Goal: Task Accomplishment & Management: Manage account settings

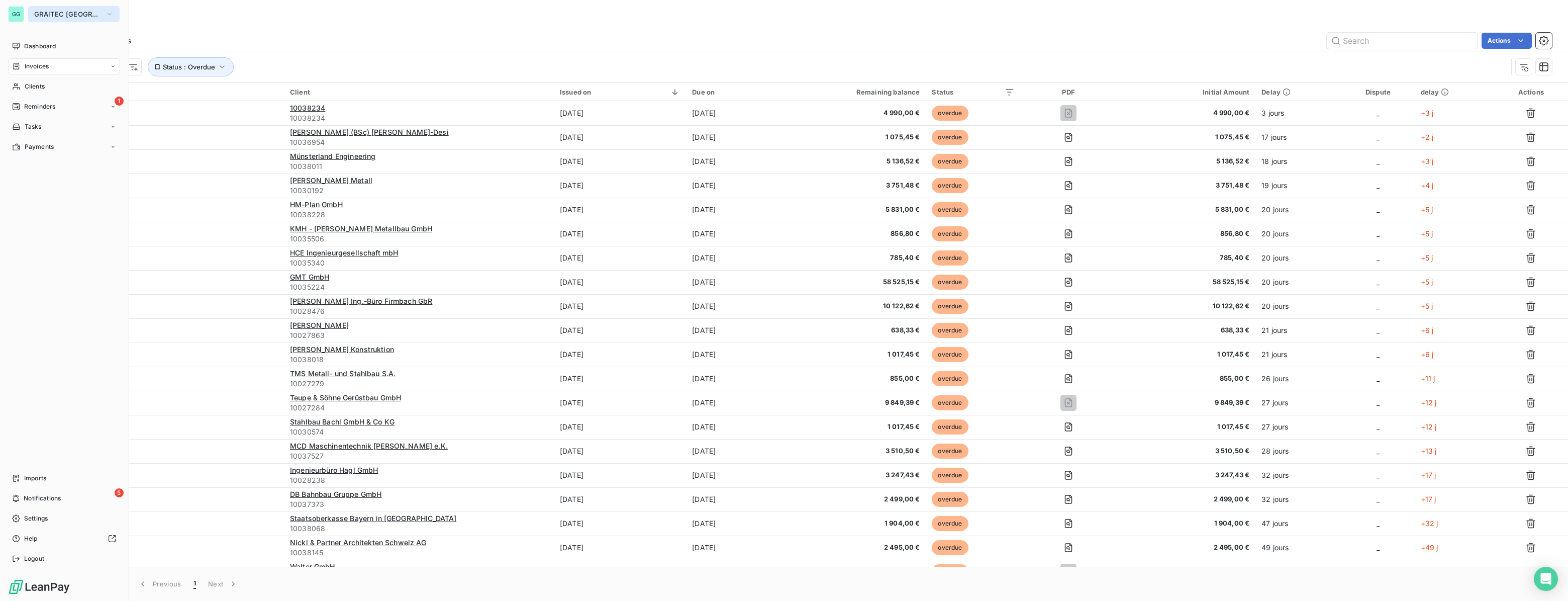
click at [44, 16] on span "GRAITEC [GEOGRAPHIC_DATA]" at bounding box center [68, 14] width 68 height 8
click at [63, 12] on span "GRAITEC GERMANY" at bounding box center [68, 14] width 68 height 8
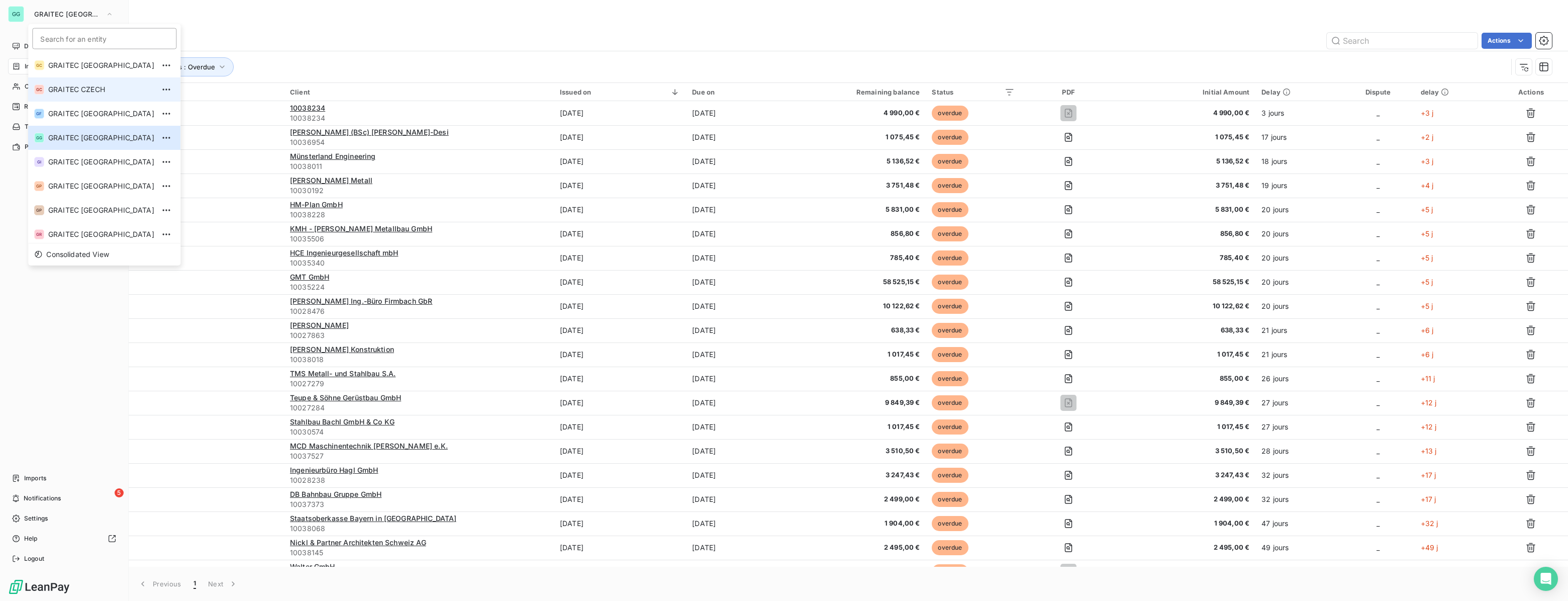
click at [88, 85] on span "GRAITEC CZECH" at bounding box center [101, 90] width 106 height 10
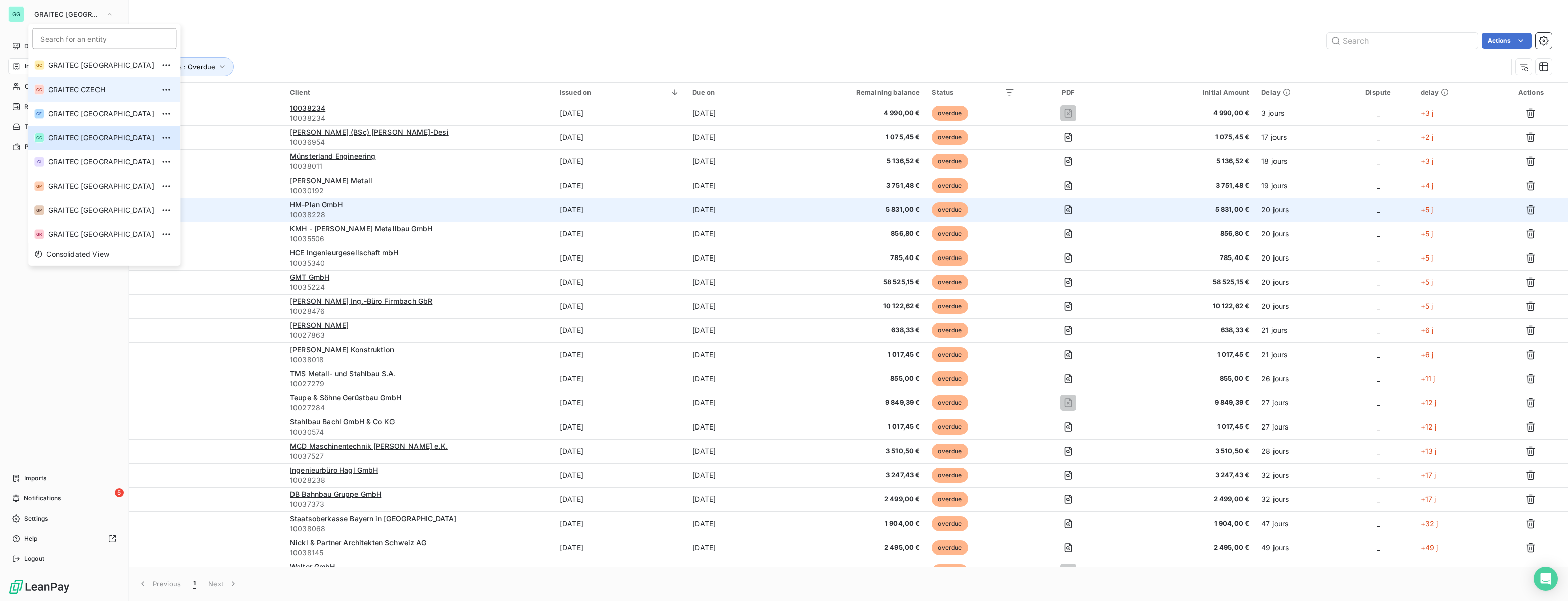
type input "071727"
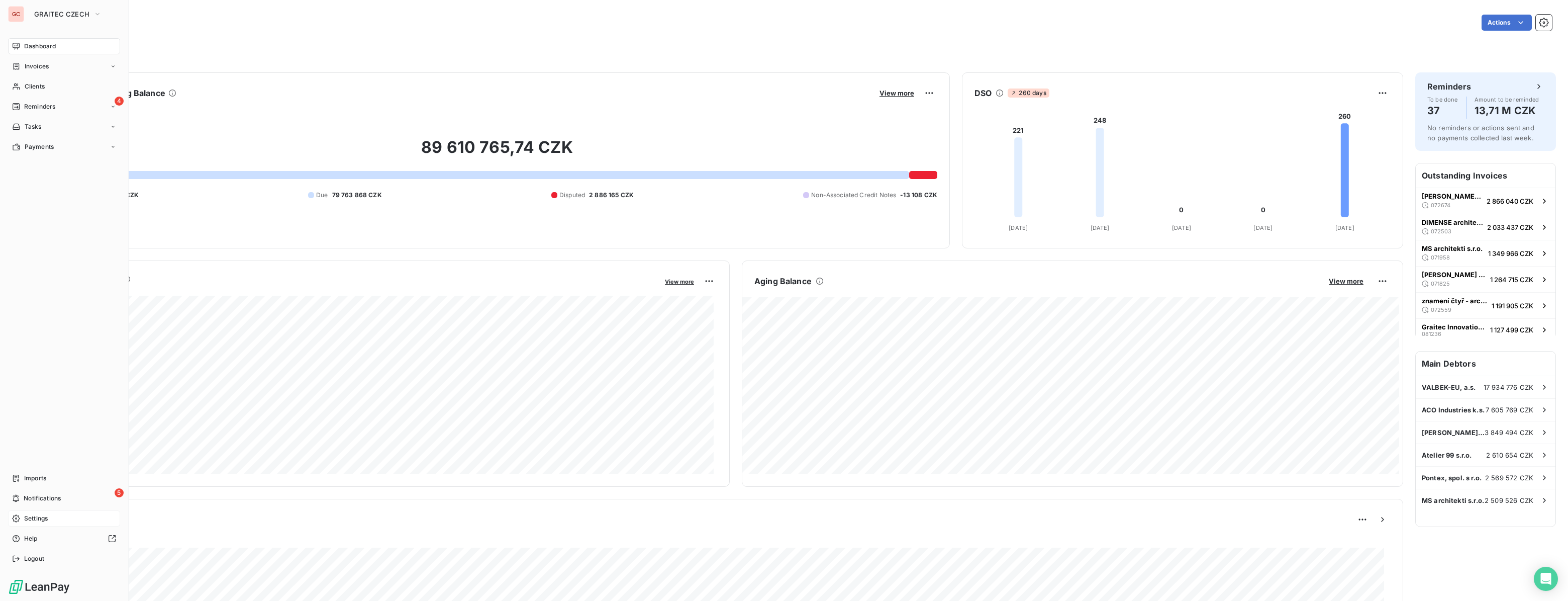
click at [54, 516] on div "Settings" at bounding box center [64, 518] width 112 height 16
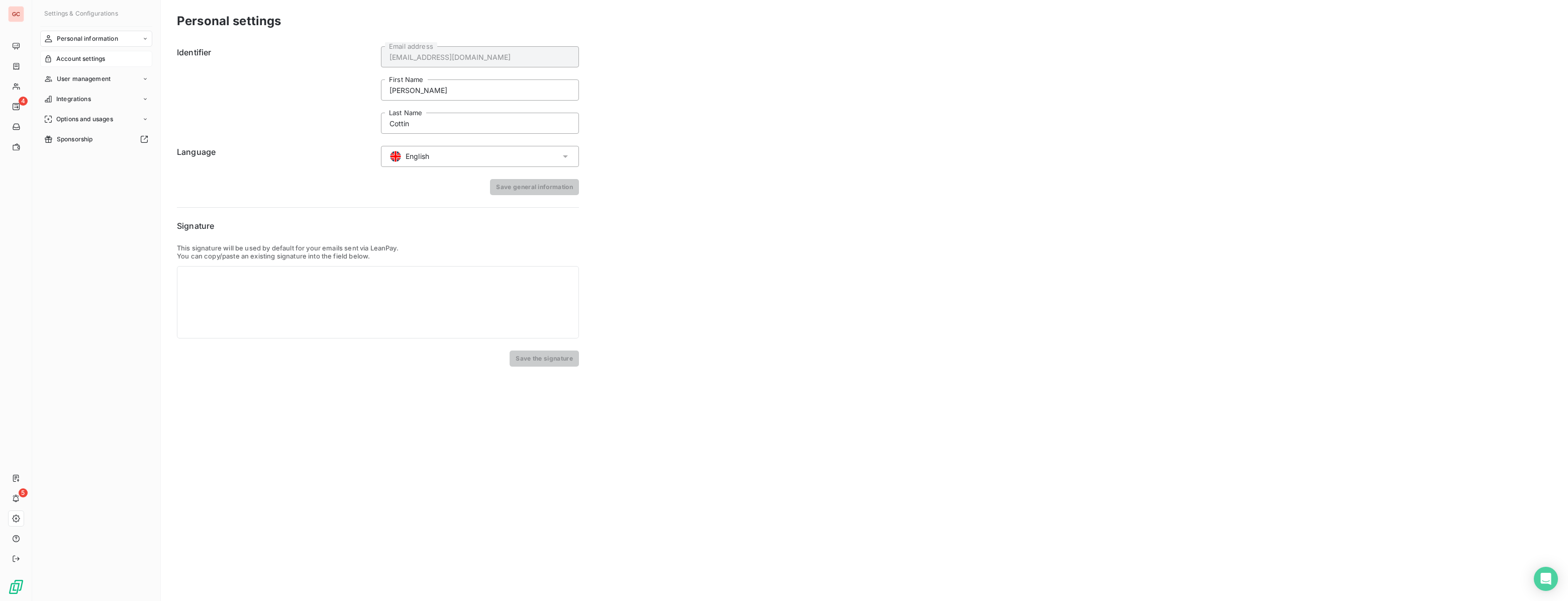
click at [69, 61] on span "Account settings" at bounding box center [80, 58] width 49 height 9
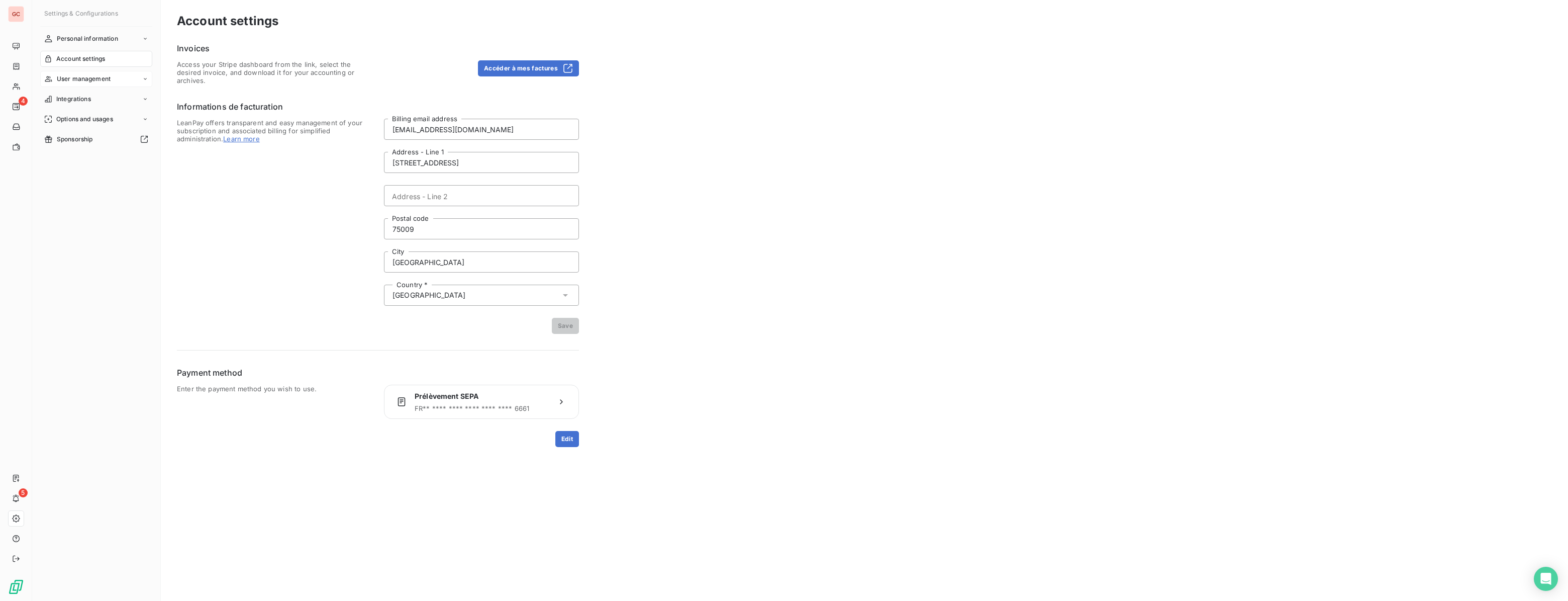
click at [85, 79] on span "User management" at bounding box center [83, 79] width 54 height 9
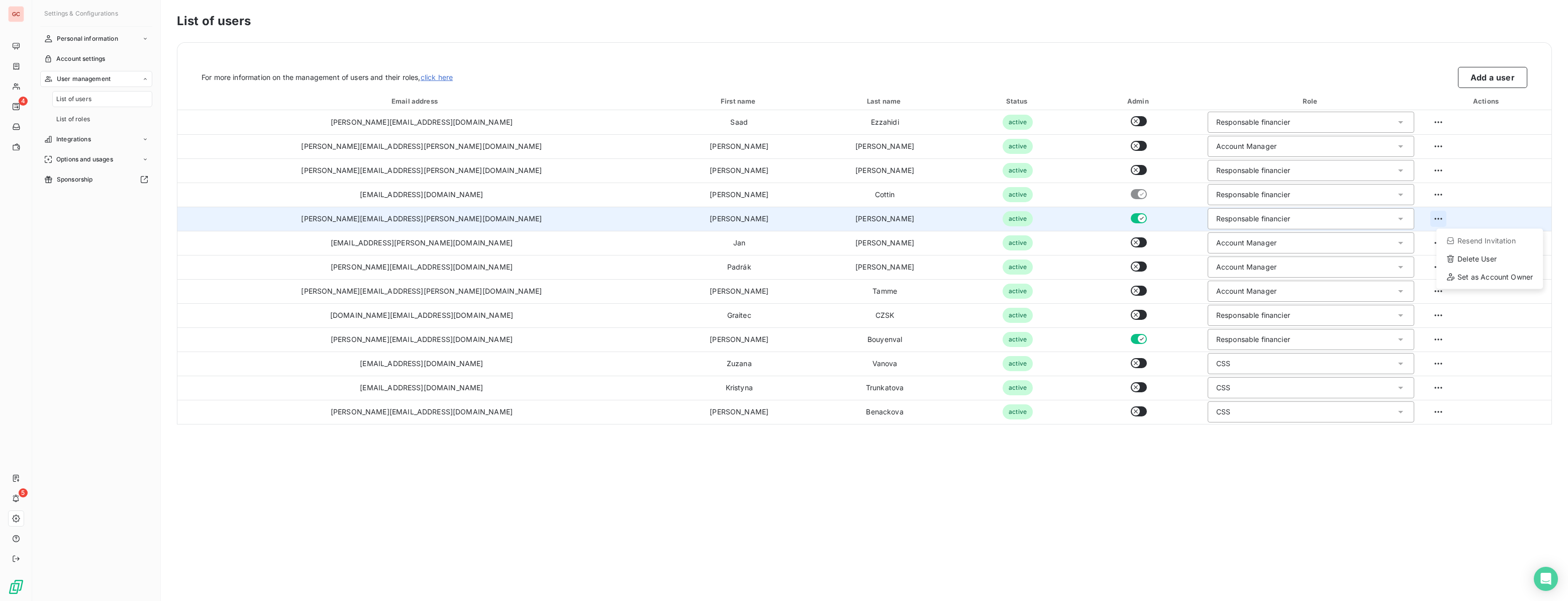
click at [1419, 220] on html "GC 4 5 Settings & Configurations Personal information Account settings User man…" at bounding box center [784, 300] width 1568 height 601
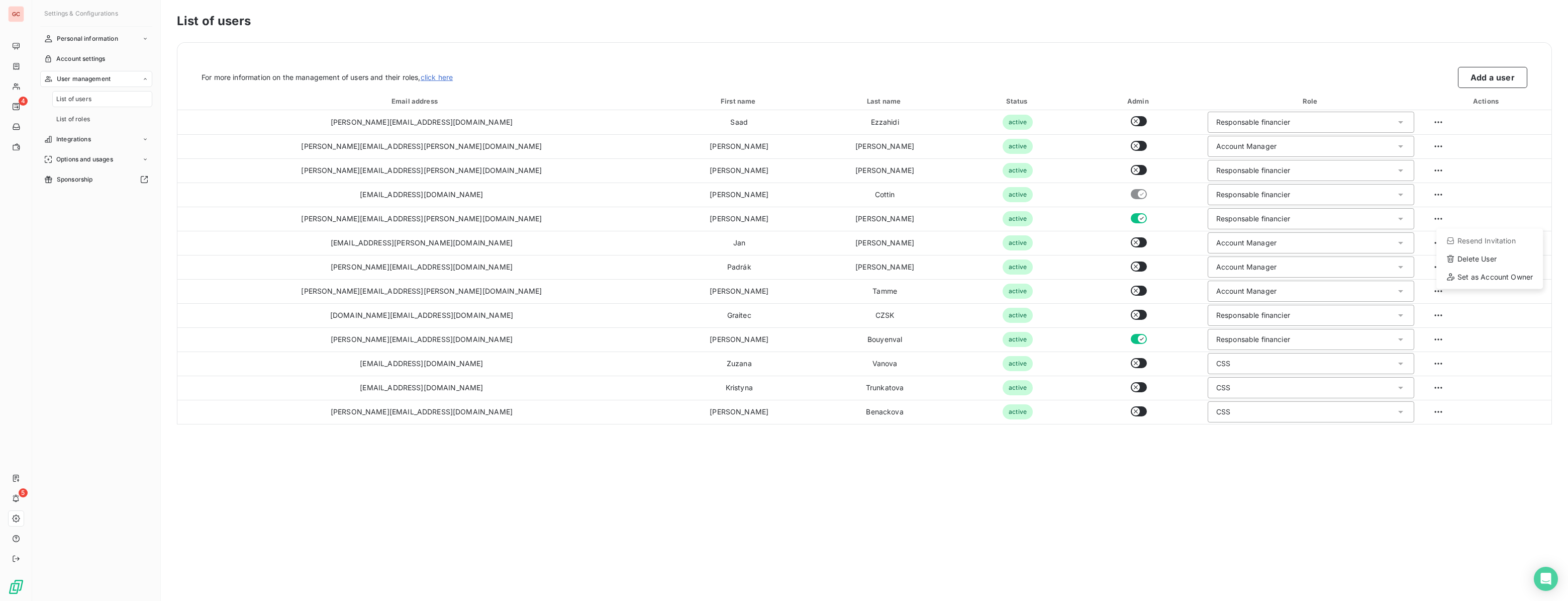
click at [5, 11] on html "GC 4 5 Settings & Configurations Personal information Account settings User man…" at bounding box center [784, 300] width 1568 height 601
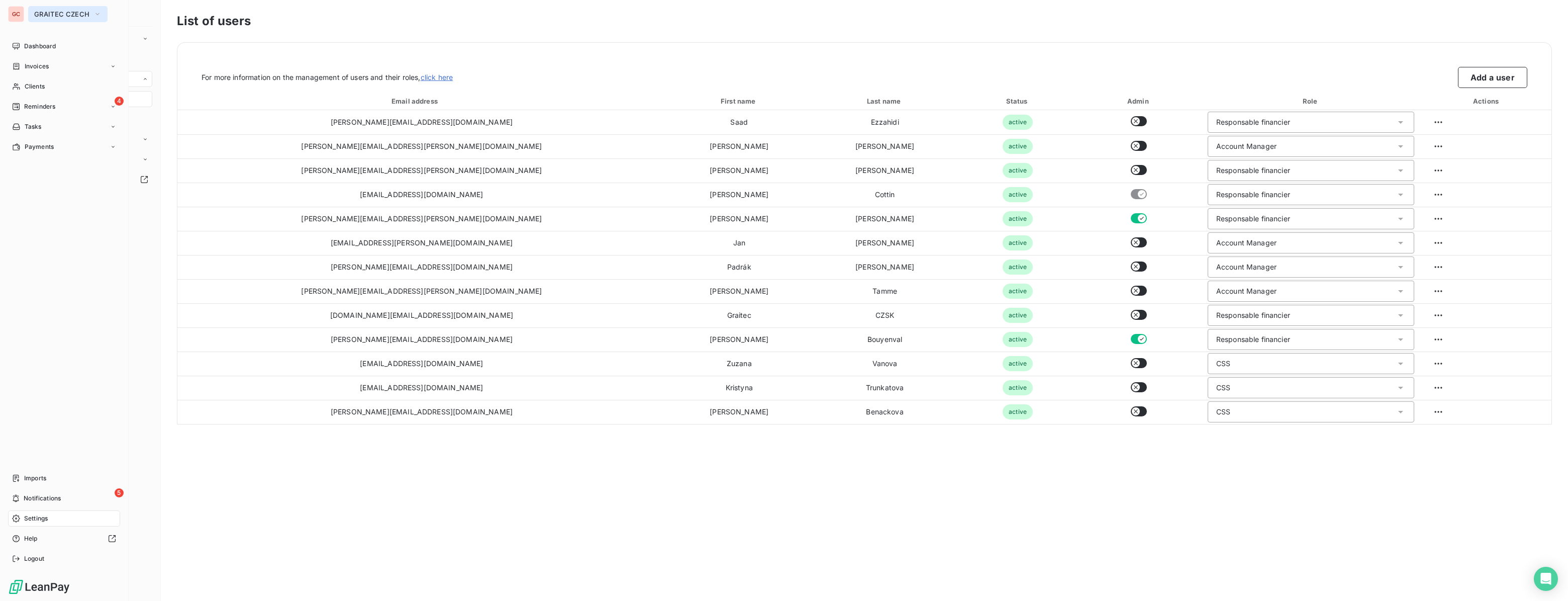
click at [65, 15] on span "GRAITEC CZECH" at bounding box center [61, 14] width 55 height 8
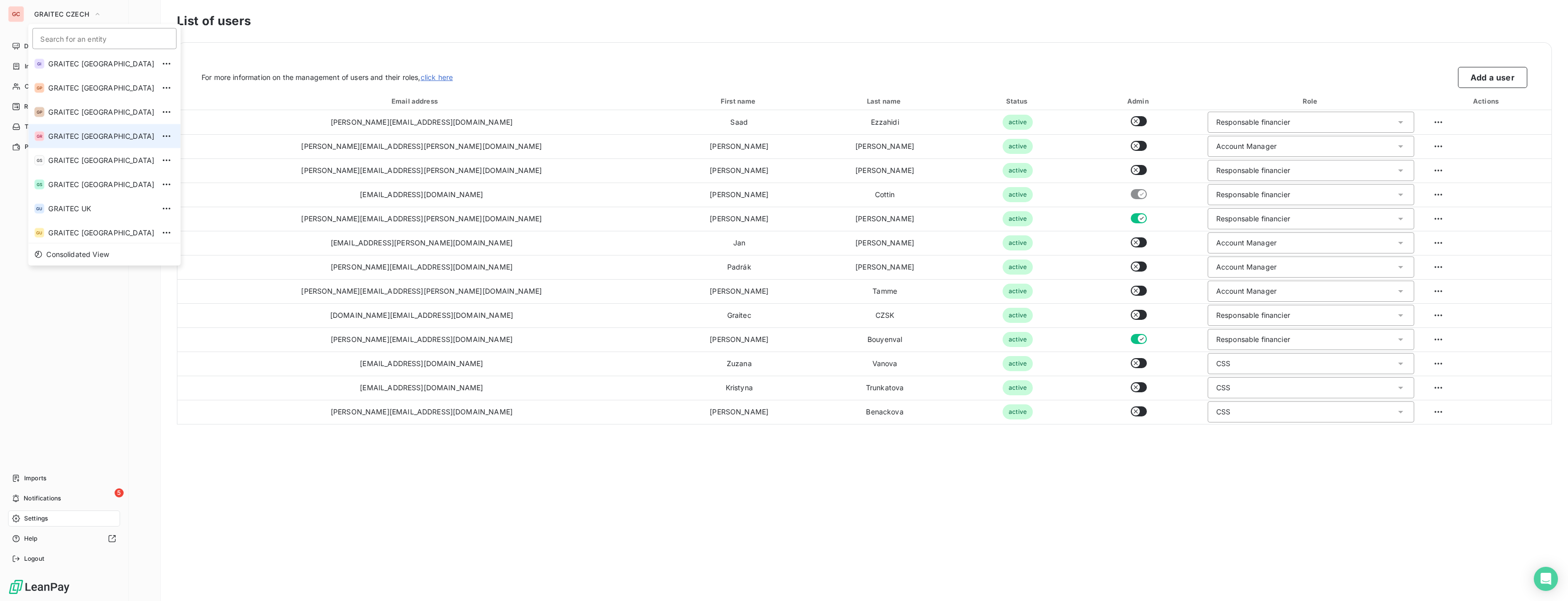
scroll to position [99, 0]
click at [88, 160] on span "GRAITEC [GEOGRAPHIC_DATA]" at bounding box center [101, 159] width 106 height 10
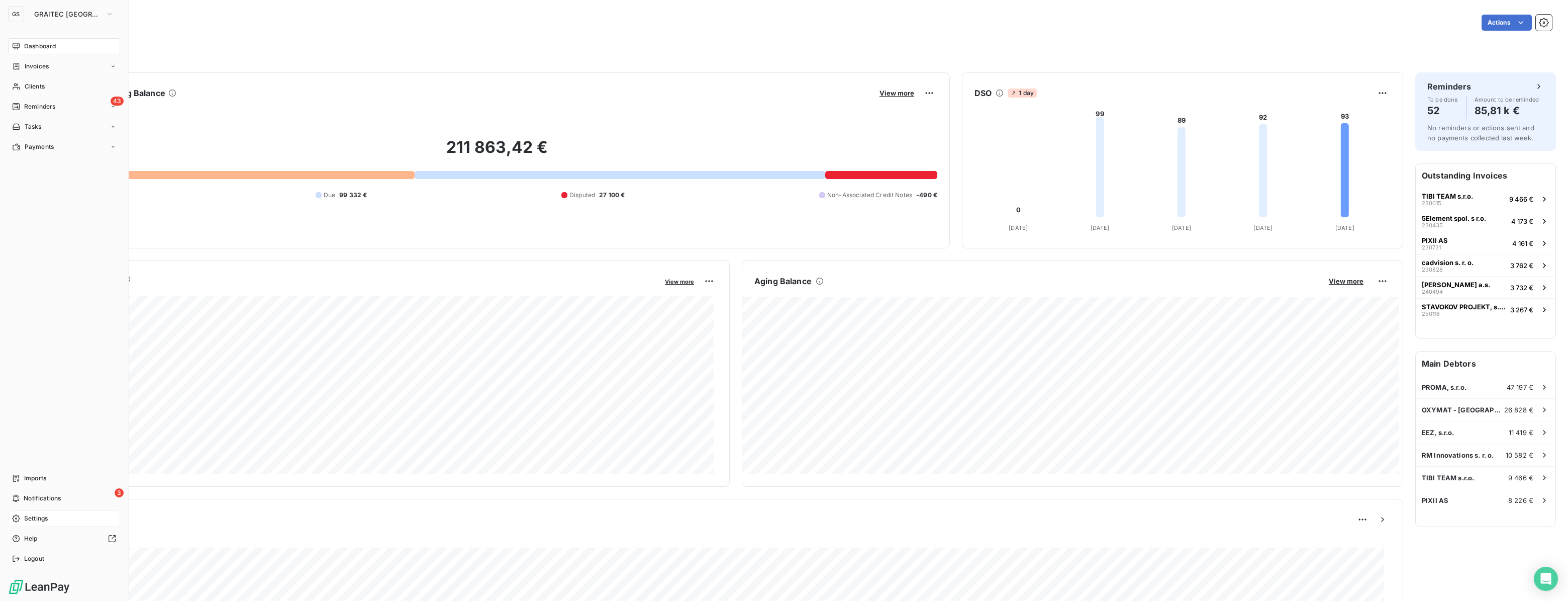
click at [36, 514] on span "Settings" at bounding box center [36, 518] width 24 height 9
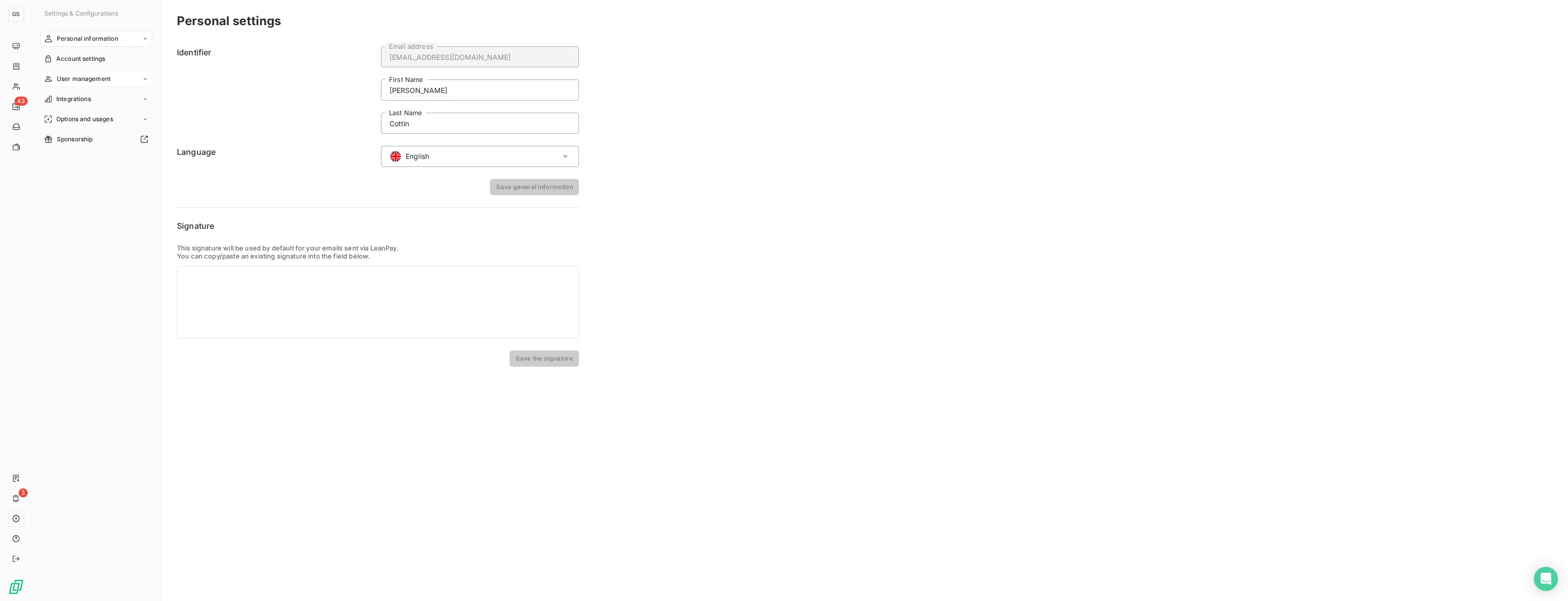
click at [79, 72] on div "User management" at bounding box center [96, 79] width 112 height 16
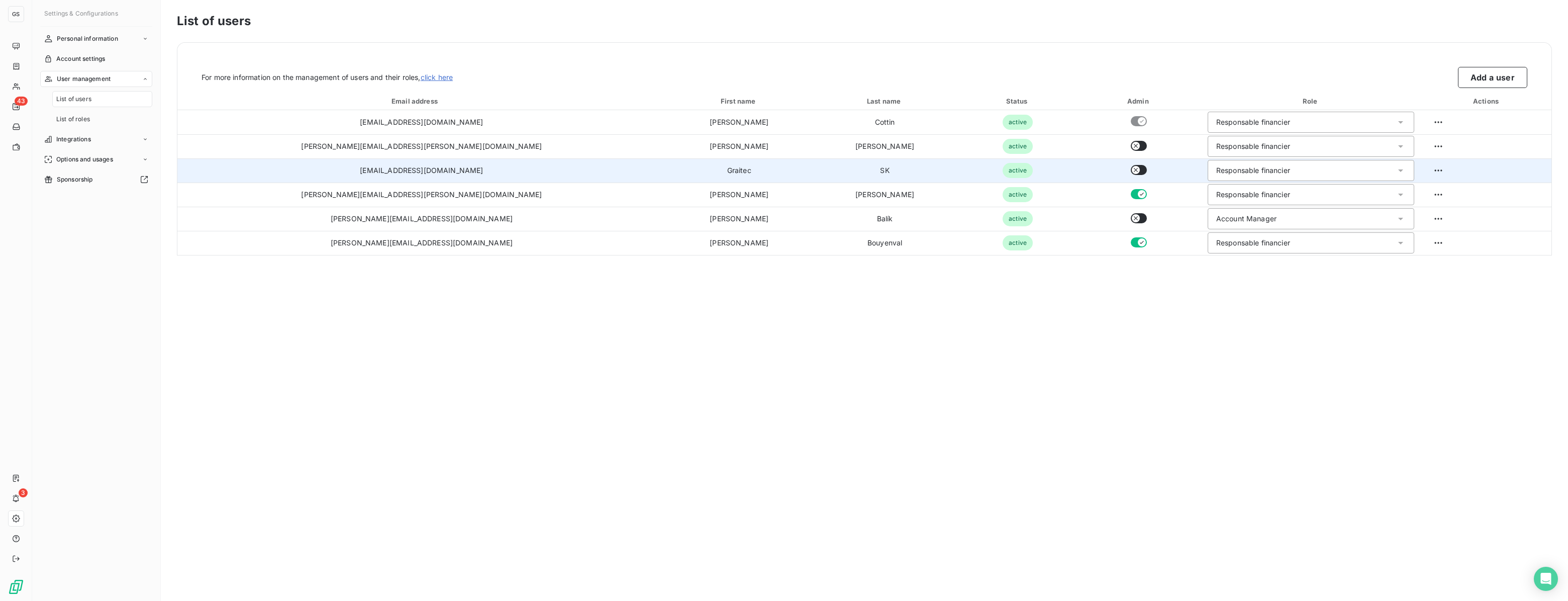
click at [1131, 168] on button "button" at bounding box center [1139, 170] width 16 height 10
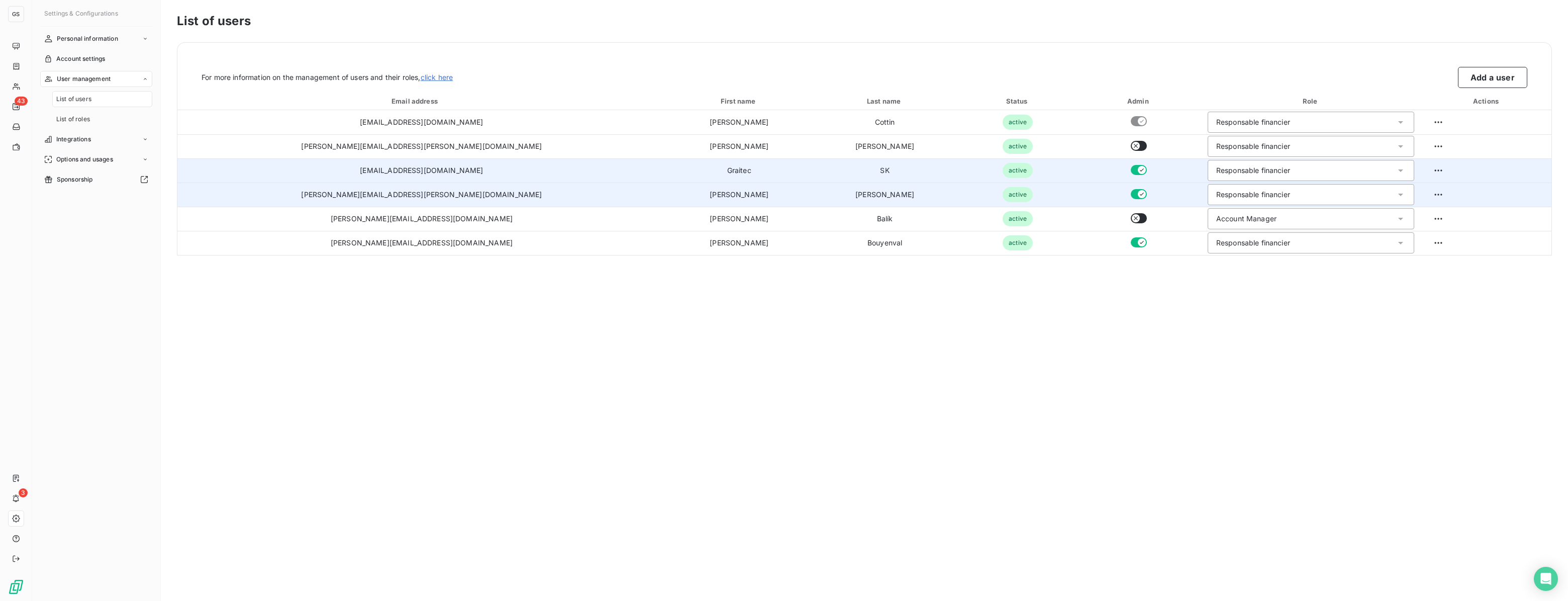
click at [1138, 195] on icon "button" at bounding box center [1141, 194] width 8 height 8
click at [1418, 172] on html "GS 43 3 Settings & Configurations Personal information Account settings User ma…" at bounding box center [784, 300] width 1568 height 601
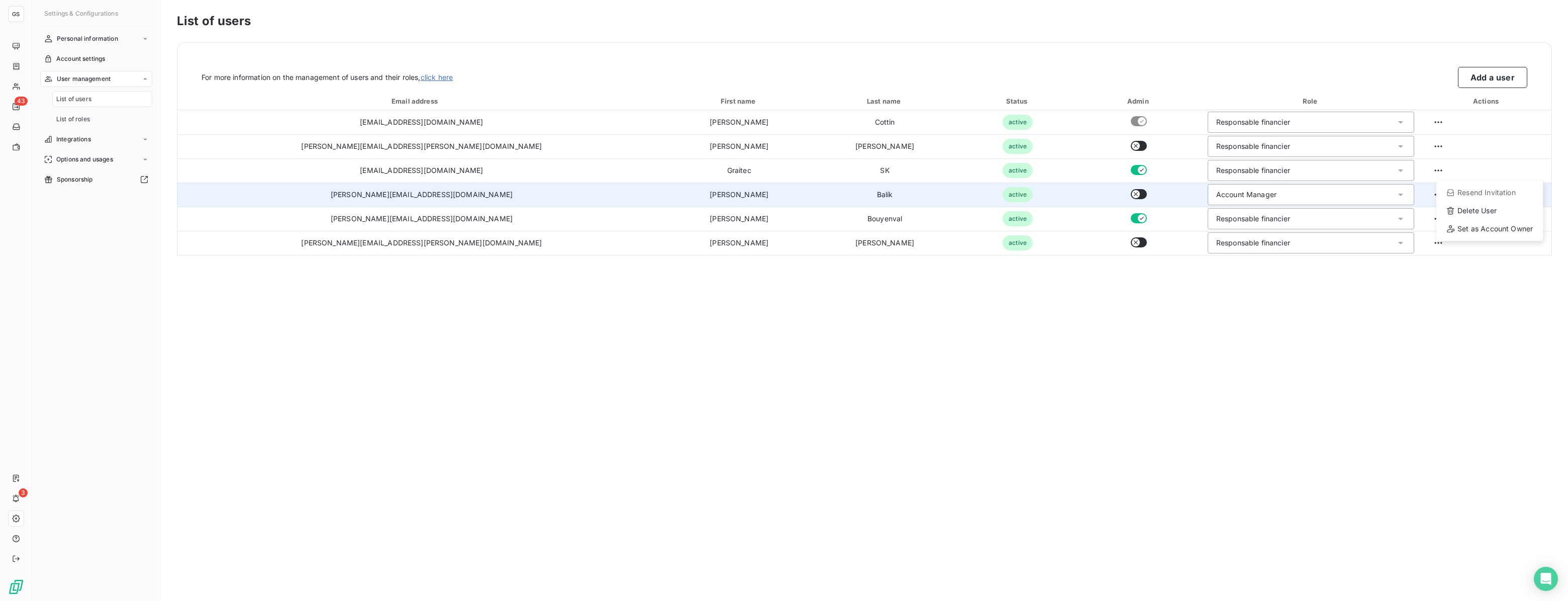
click at [310, 167] on html "GS 43 3 Settings & Configurations Personal information Account settings User ma…" at bounding box center [784, 300] width 1568 height 601
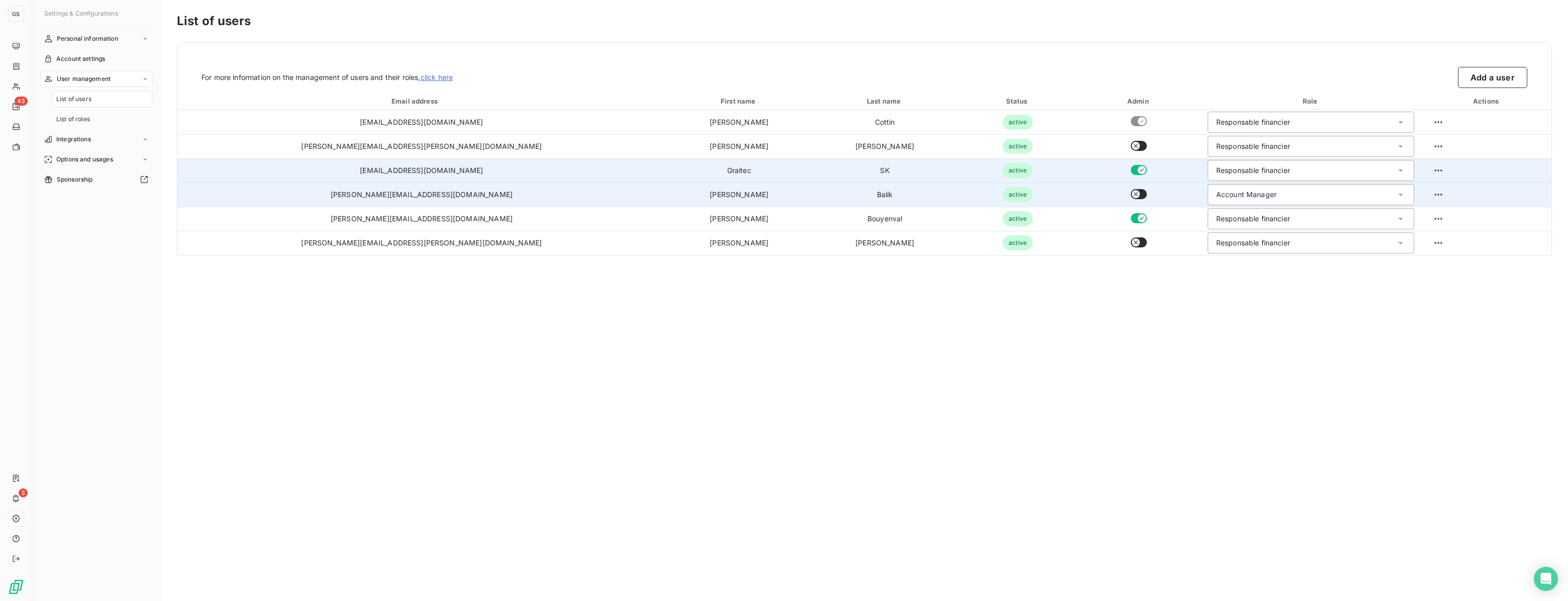
drag, startPoint x: 279, startPoint y: 172, endPoint x: 422, endPoint y: 176, distance: 143.1
click at [422, 176] on td "accounts.slovakia@graitec.com" at bounding box center [421, 170] width 489 height 24
copy td "accounts.slovakia@graitec.com"
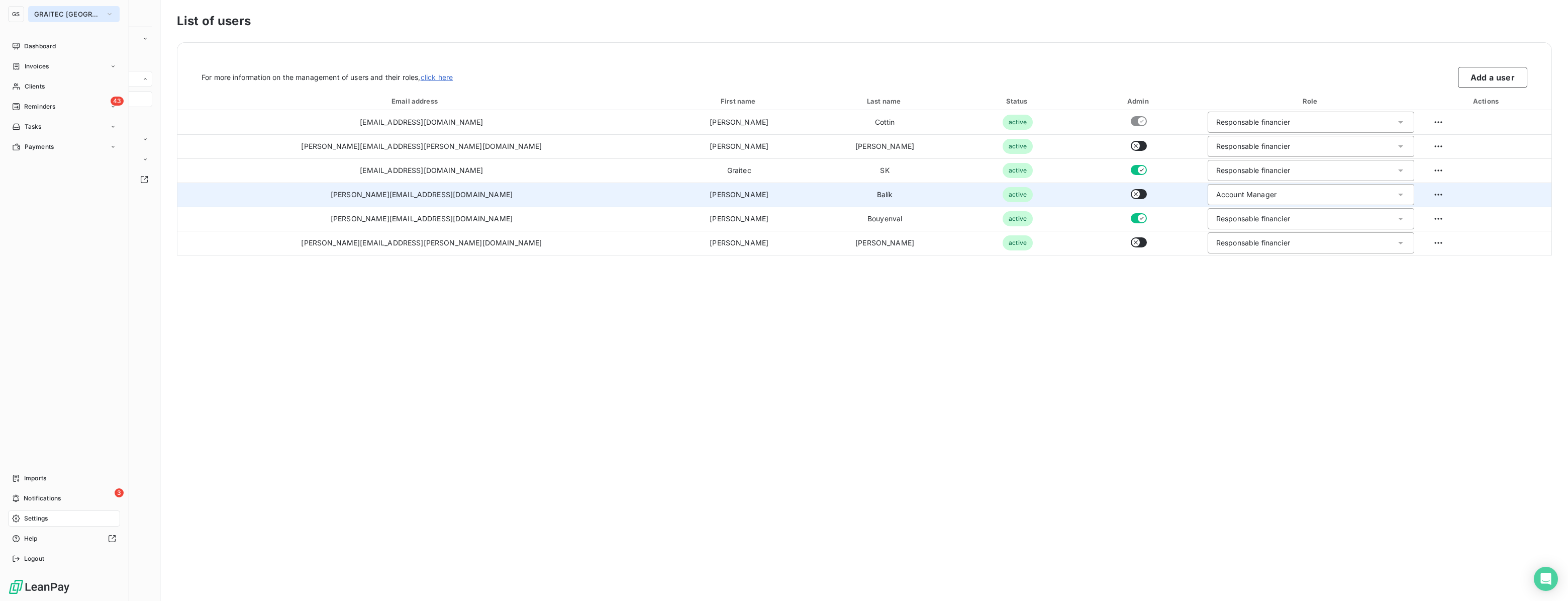
drag, startPoint x: 55, startPoint y: 10, endPoint x: 60, endPoint y: 9, distance: 5.1
click at [57, 10] on span "GRAITEC SLOVAKIA" at bounding box center [68, 14] width 68 height 8
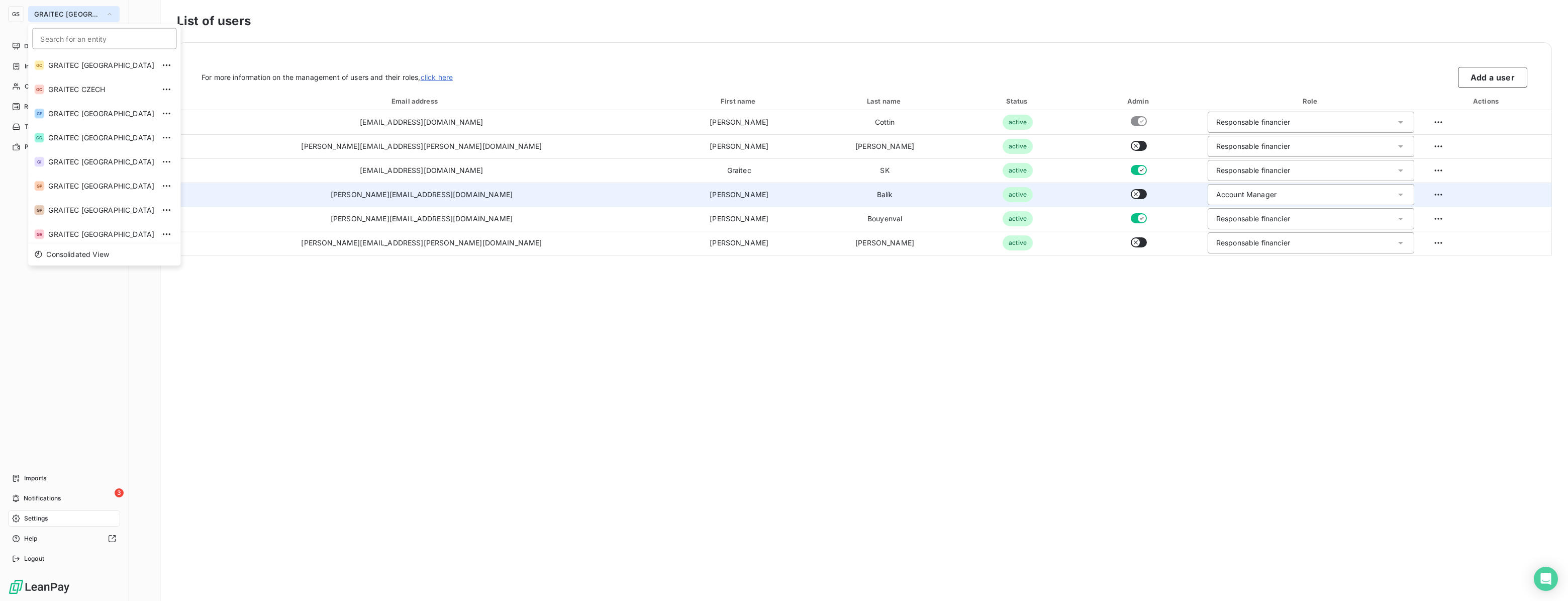
scroll to position [27, 0]
click at [109, 60] on span "GRAITEC CZECH" at bounding box center [101, 62] width 106 height 10
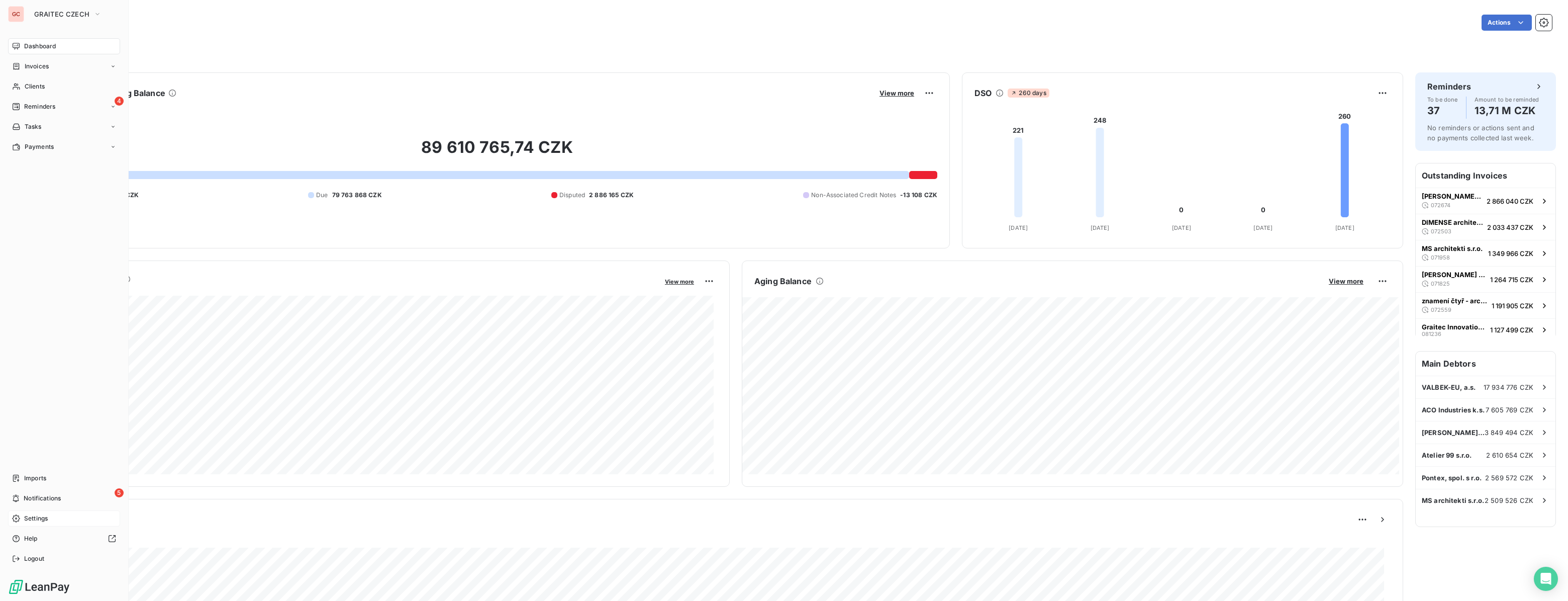
click at [39, 513] on div "Settings" at bounding box center [64, 518] width 112 height 16
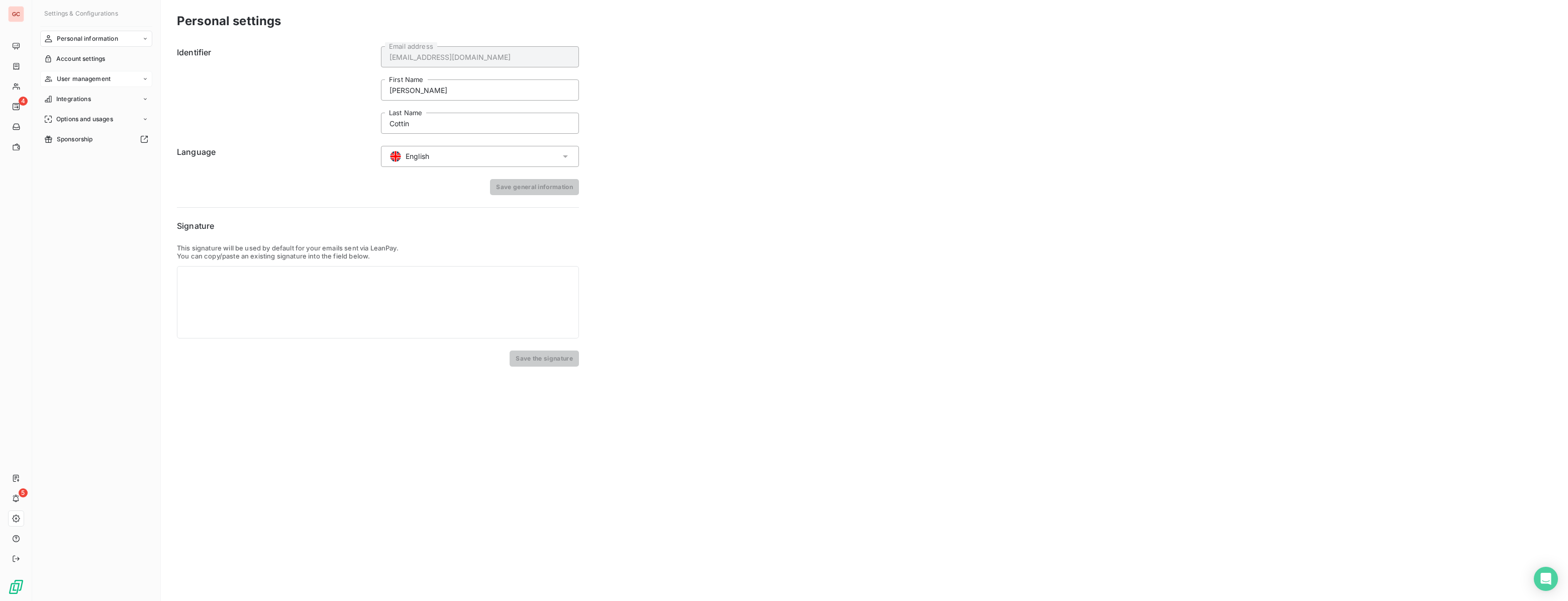
click at [75, 76] on span "User management" at bounding box center [83, 79] width 54 height 9
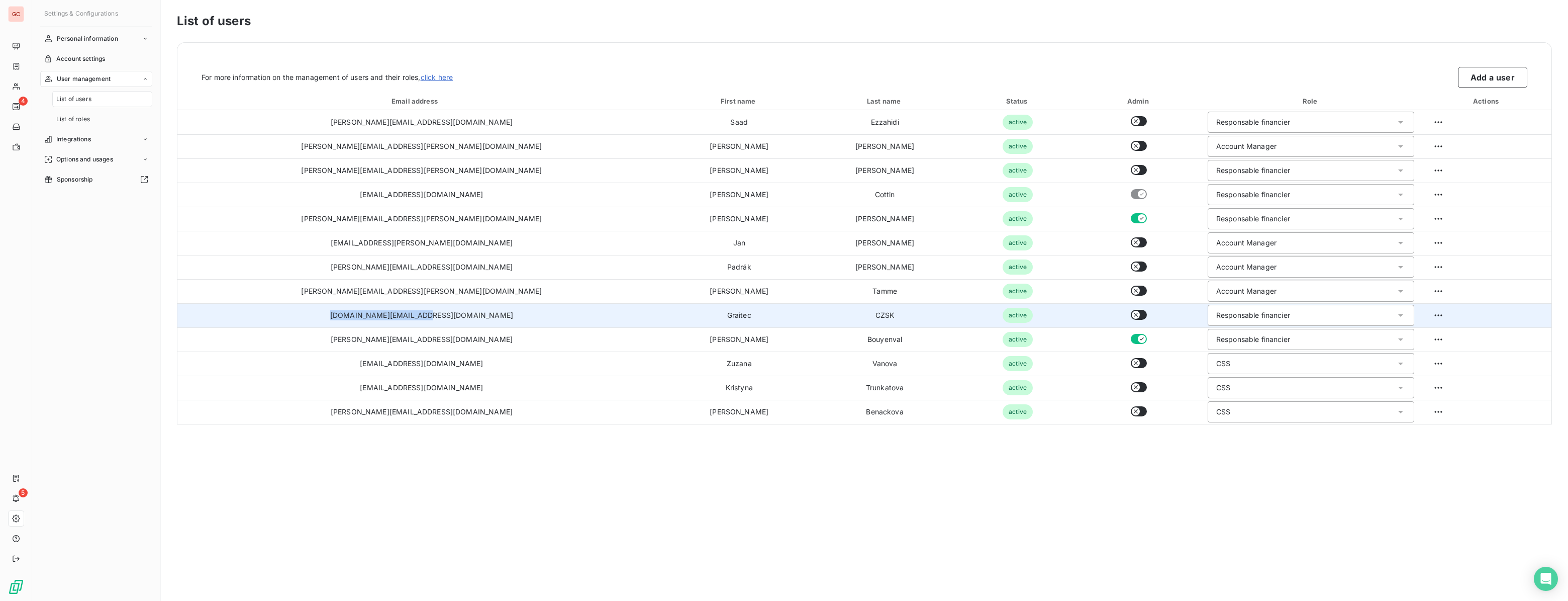
drag, startPoint x: 387, startPoint y: 313, endPoint x: 273, endPoint y: 311, distance: 114.0
click at [274, 311] on td "[DOMAIN_NAME][EMAIL_ADDRESS][DOMAIN_NAME]" at bounding box center [421, 315] width 489 height 24
copy td "[DOMAIN_NAME][EMAIL_ADDRESS][DOMAIN_NAME]"
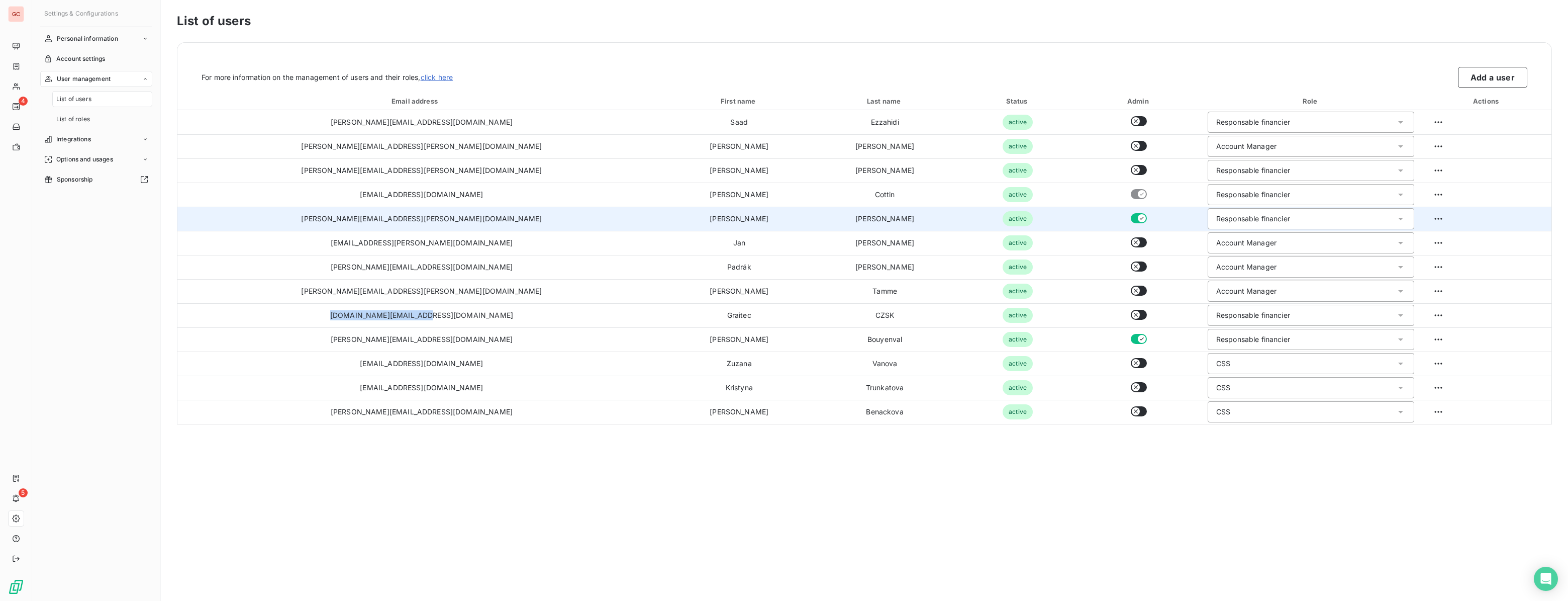
click at [1138, 216] on icon "button" at bounding box center [1141, 218] width 8 height 8
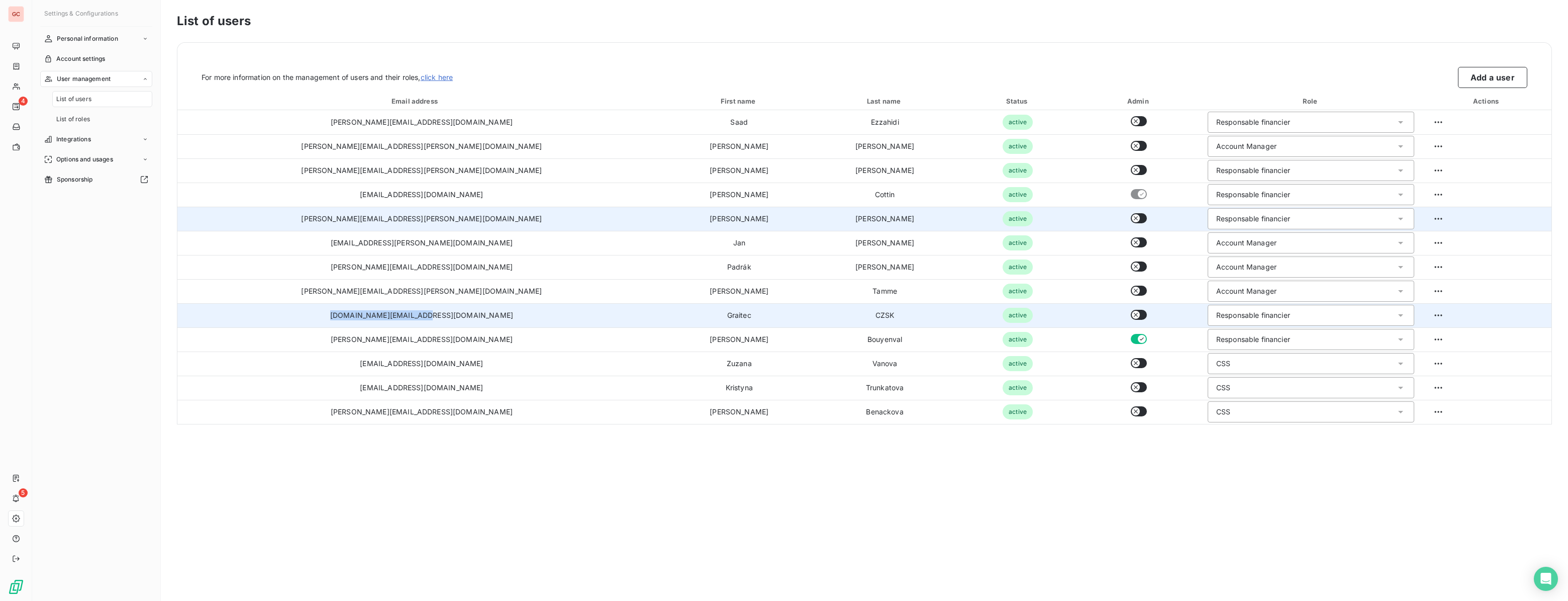
click at [1132, 317] on icon "button" at bounding box center [1135, 314] width 8 height 8
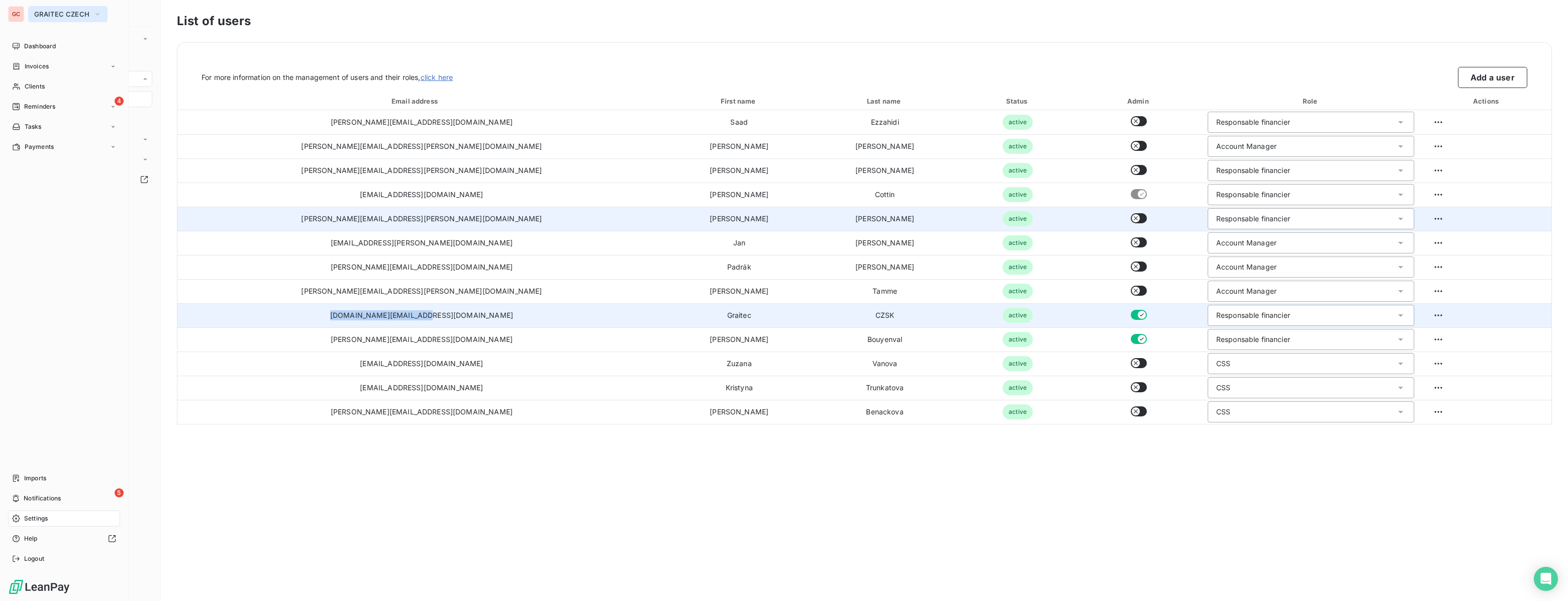
click at [54, 19] on button "GRAITEC CZECH" at bounding box center [68, 14] width 79 height 16
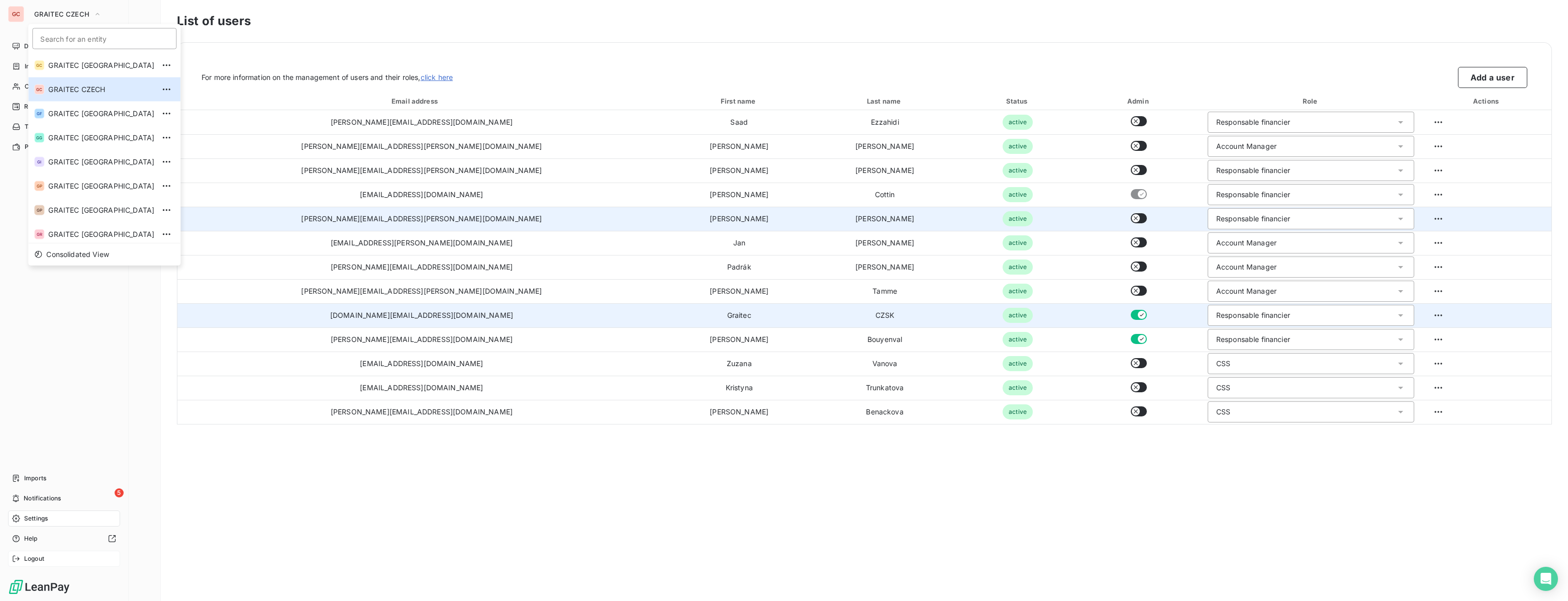
click at [29, 561] on span "Logout" at bounding box center [34, 558] width 20 height 9
